Goal: Information Seeking & Learning: Check status

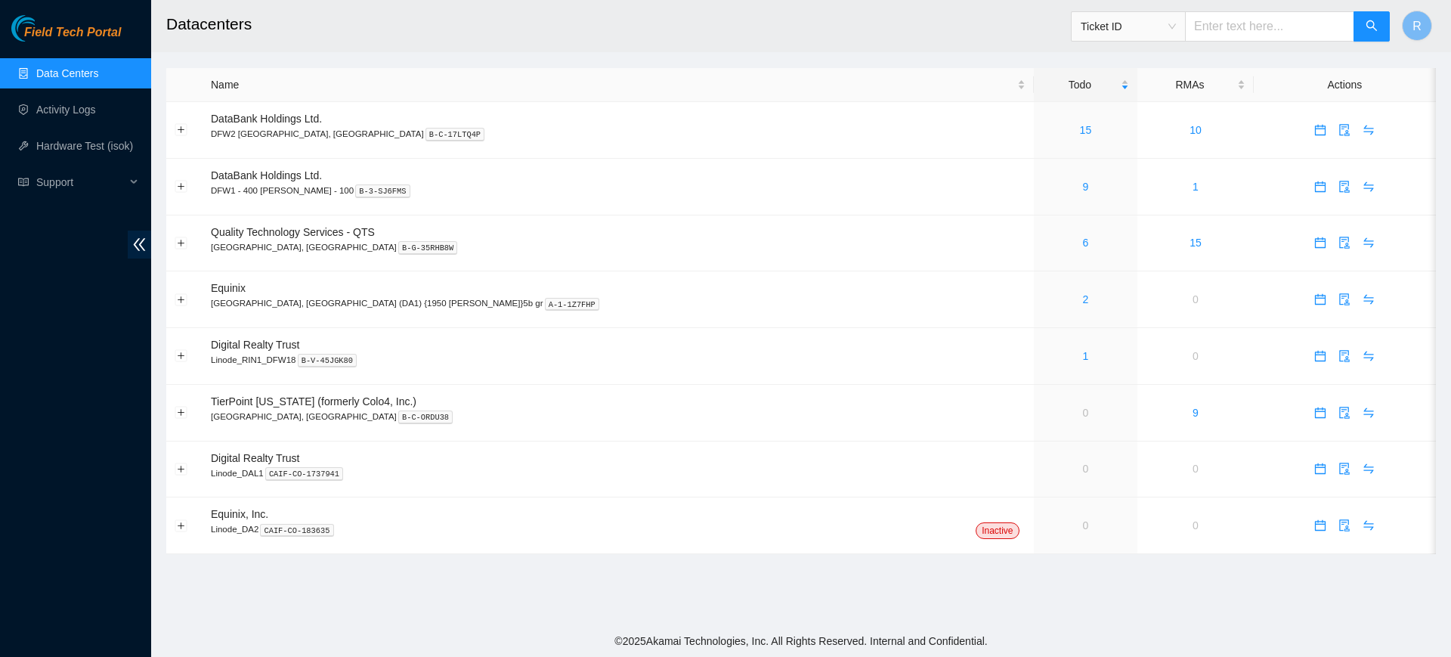
click at [91, 70] on link "Data Centers" at bounding box center [67, 73] width 62 height 12
click at [76, 67] on link "Data Centers" at bounding box center [67, 73] width 62 height 12
click at [70, 116] on link "Activity Logs" at bounding box center [66, 110] width 60 height 12
